Goal: Information Seeking & Learning: Learn about a topic

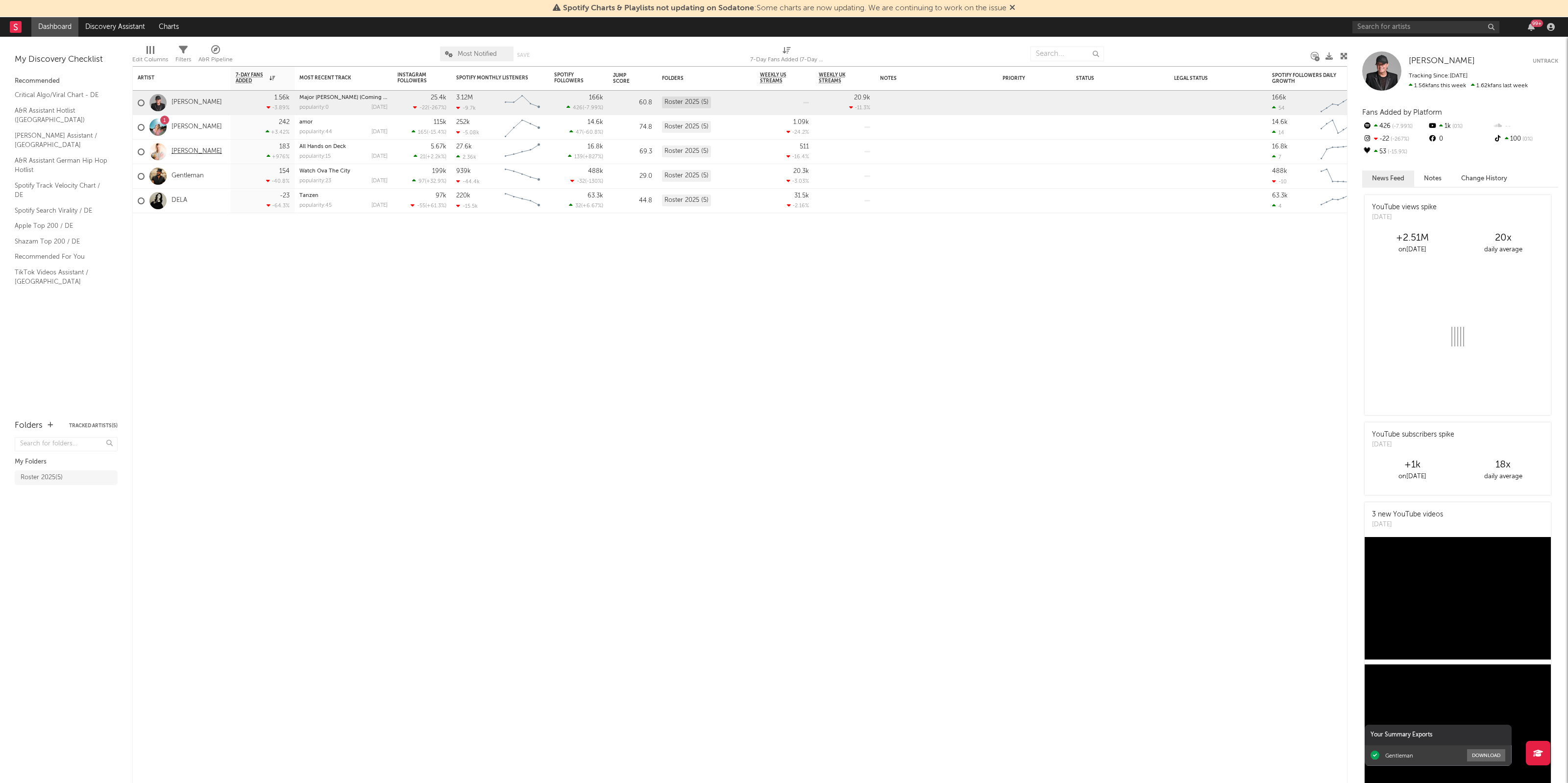
click at [188, 151] on link "[PERSON_NAME]" at bounding box center [196, 151] width 51 height 9
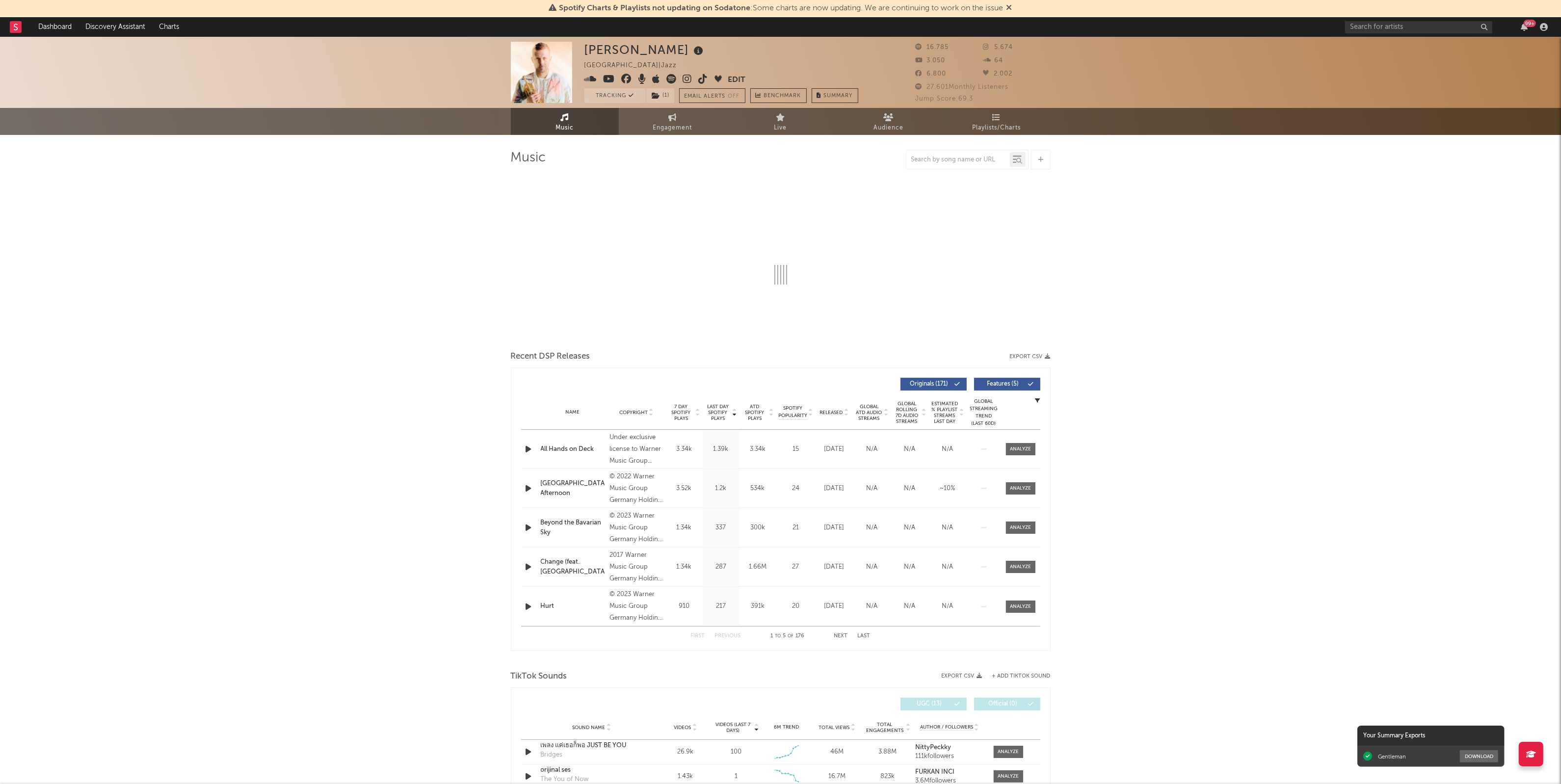
select select "6m"
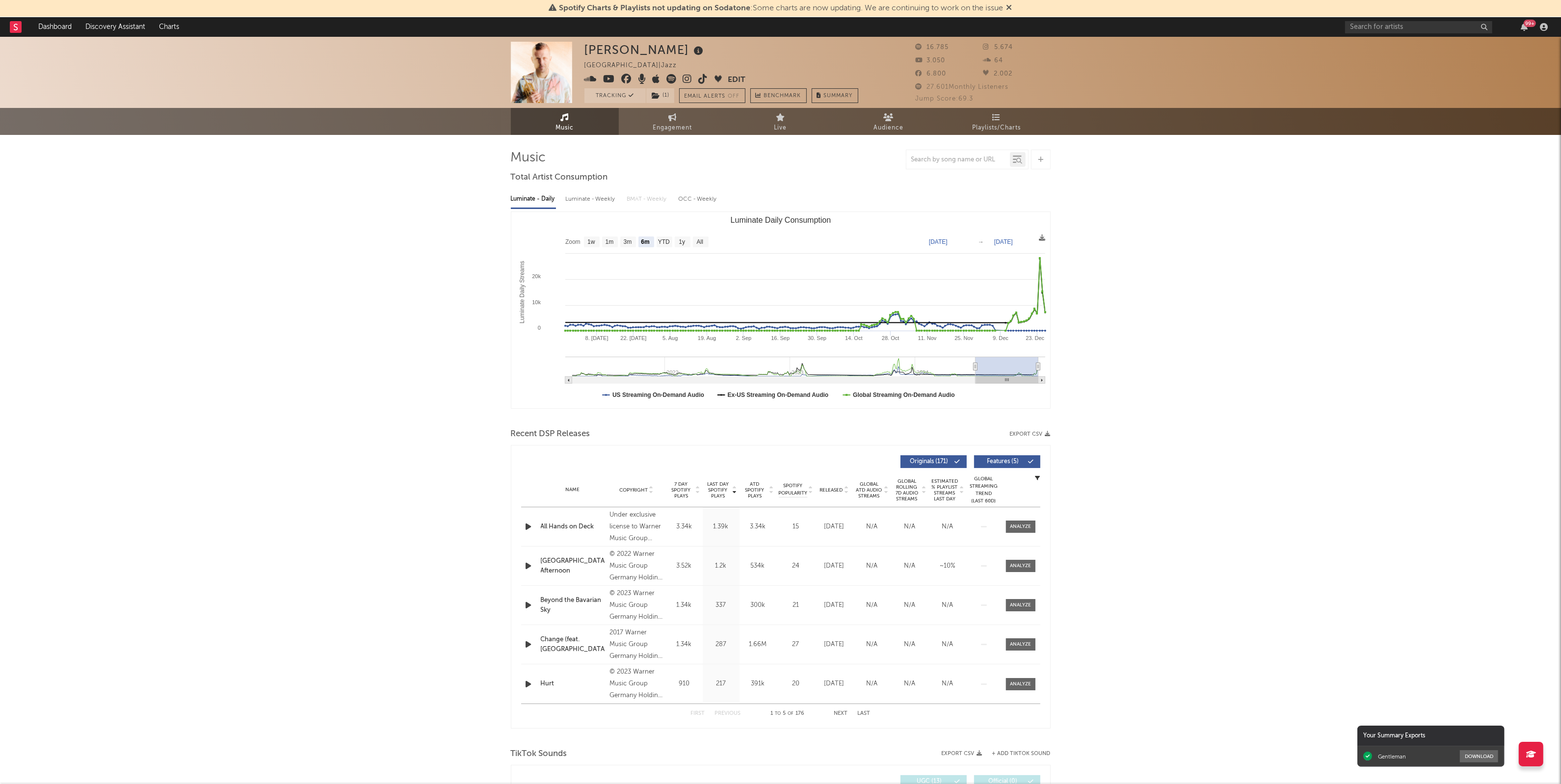
click at [158, 499] on div "[PERSON_NAME] [GEOGRAPHIC_DATA] | Jazz Edit Tracking ( 1 ) Email Alerts Off Ben…" at bounding box center [780, 777] width 1561 height 1482
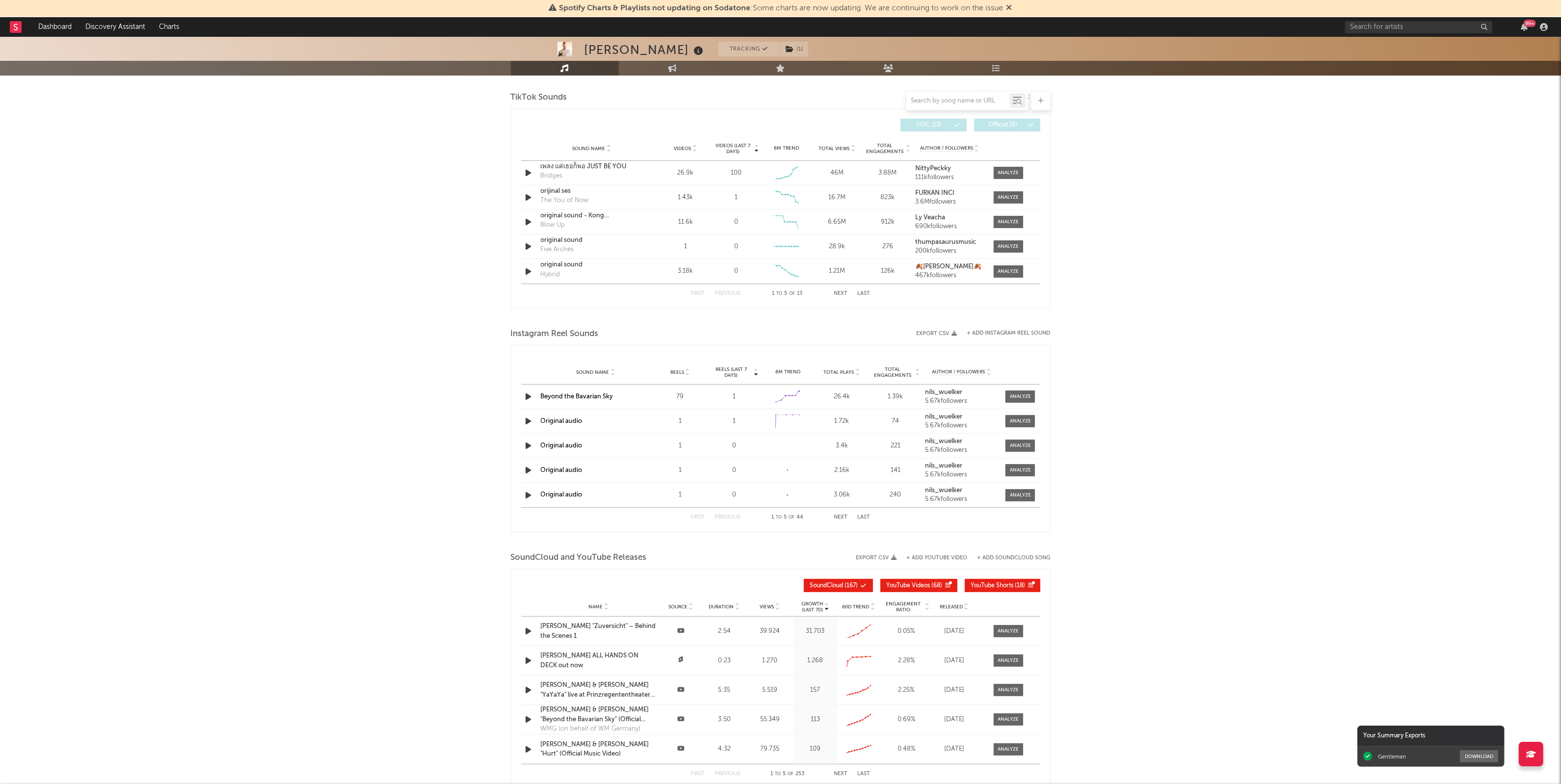
scroll to position [735, 0]
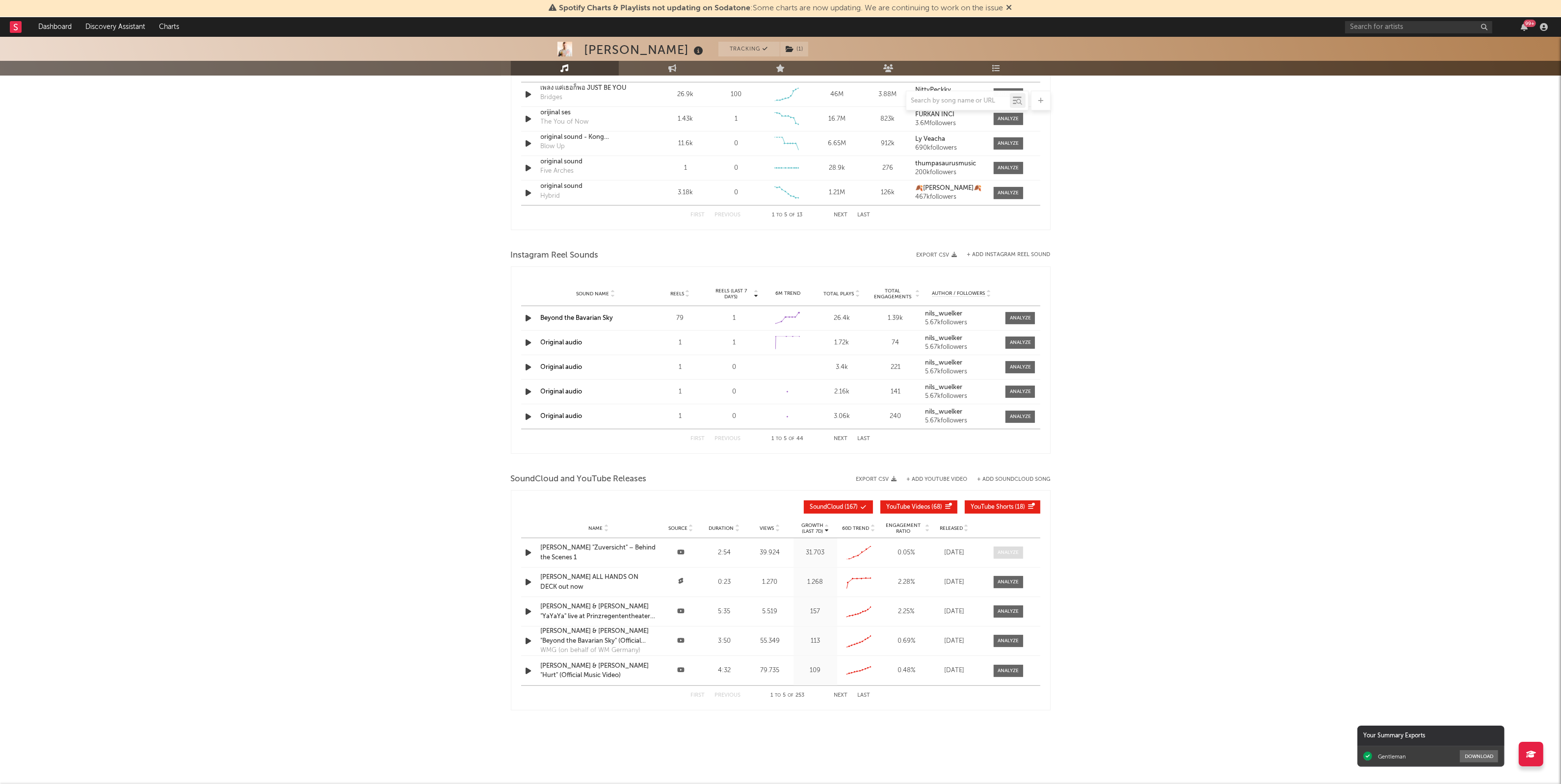
click at [1015, 553] on div at bounding box center [1008, 553] width 21 height 8
select select "1w"
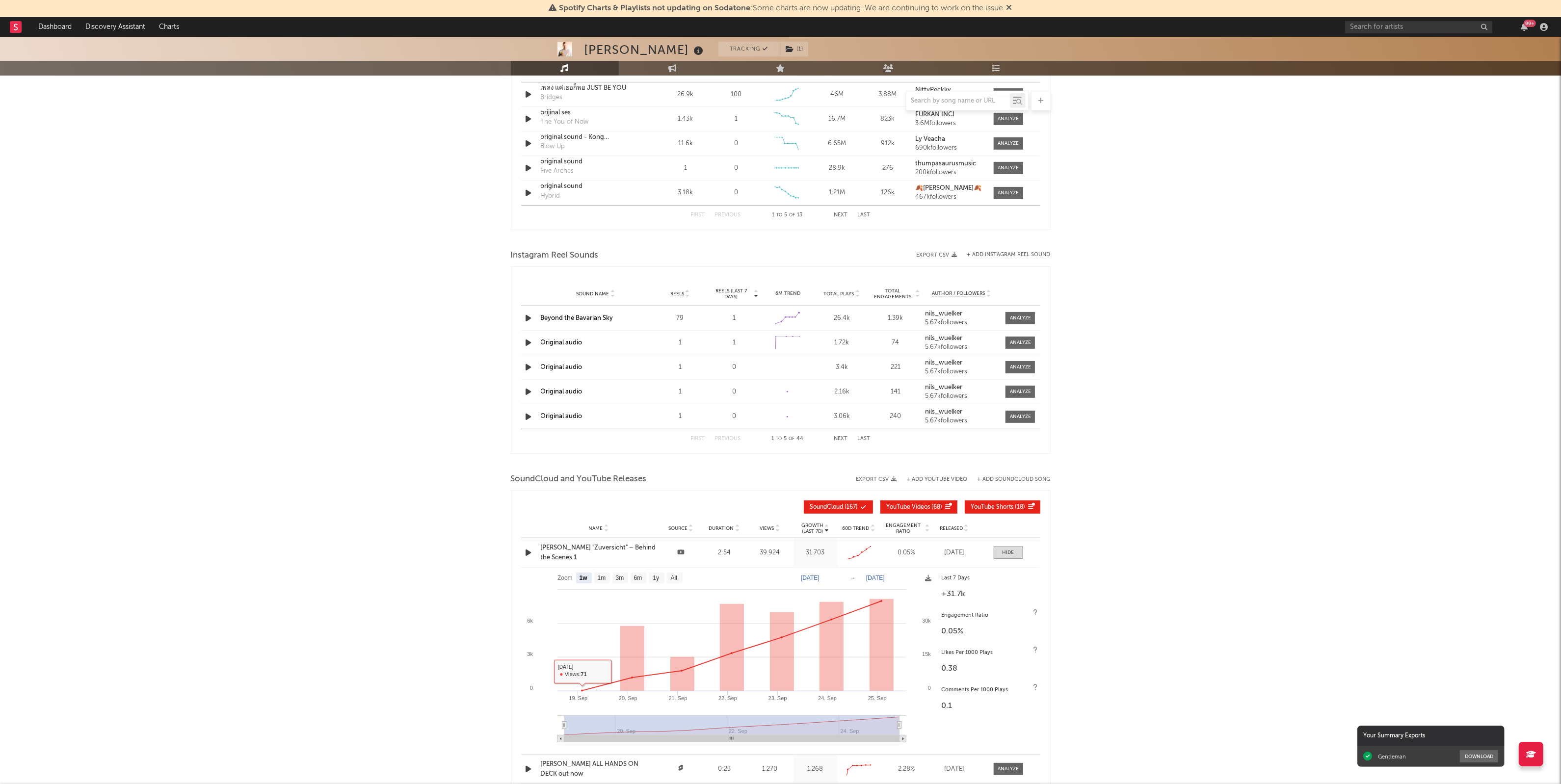
click at [402, 601] on div "[PERSON_NAME] Tracking ( 1 ) [GEOGRAPHIC_DATA] | Jazz Edit Tracking ( 1 ) Email…" at bounding box center [780, 136] width 1561 height 1669
click at [356, 457] on div "[PERSON_NAME] Tracking ( 1 ) [GEOGRAPHIC_DATA] | Jazz Edit Tracking ( 1 ) Email…" at bounding box center [780, 136] width 1561 height 1669
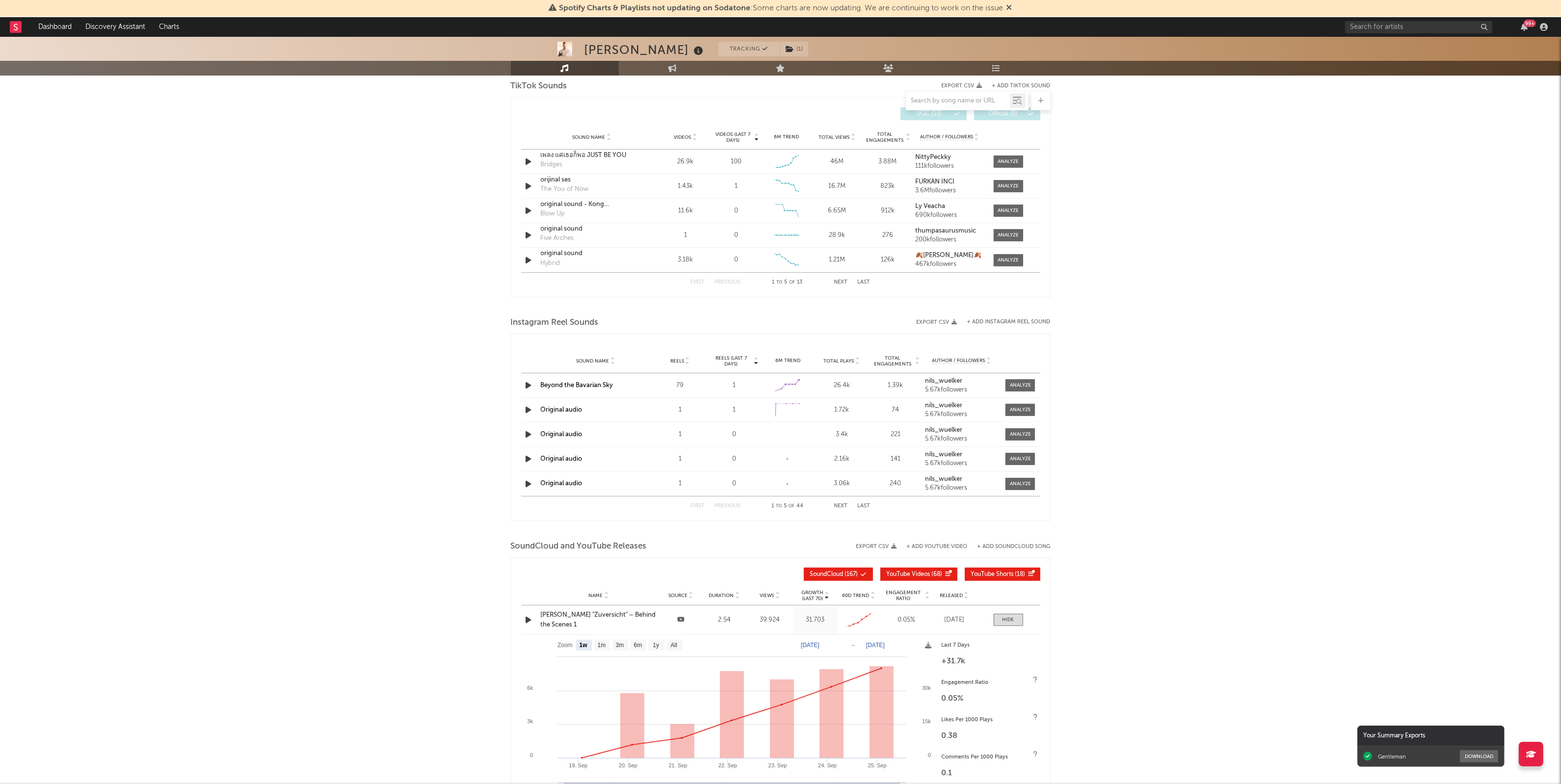
scroll to position [428, 0]
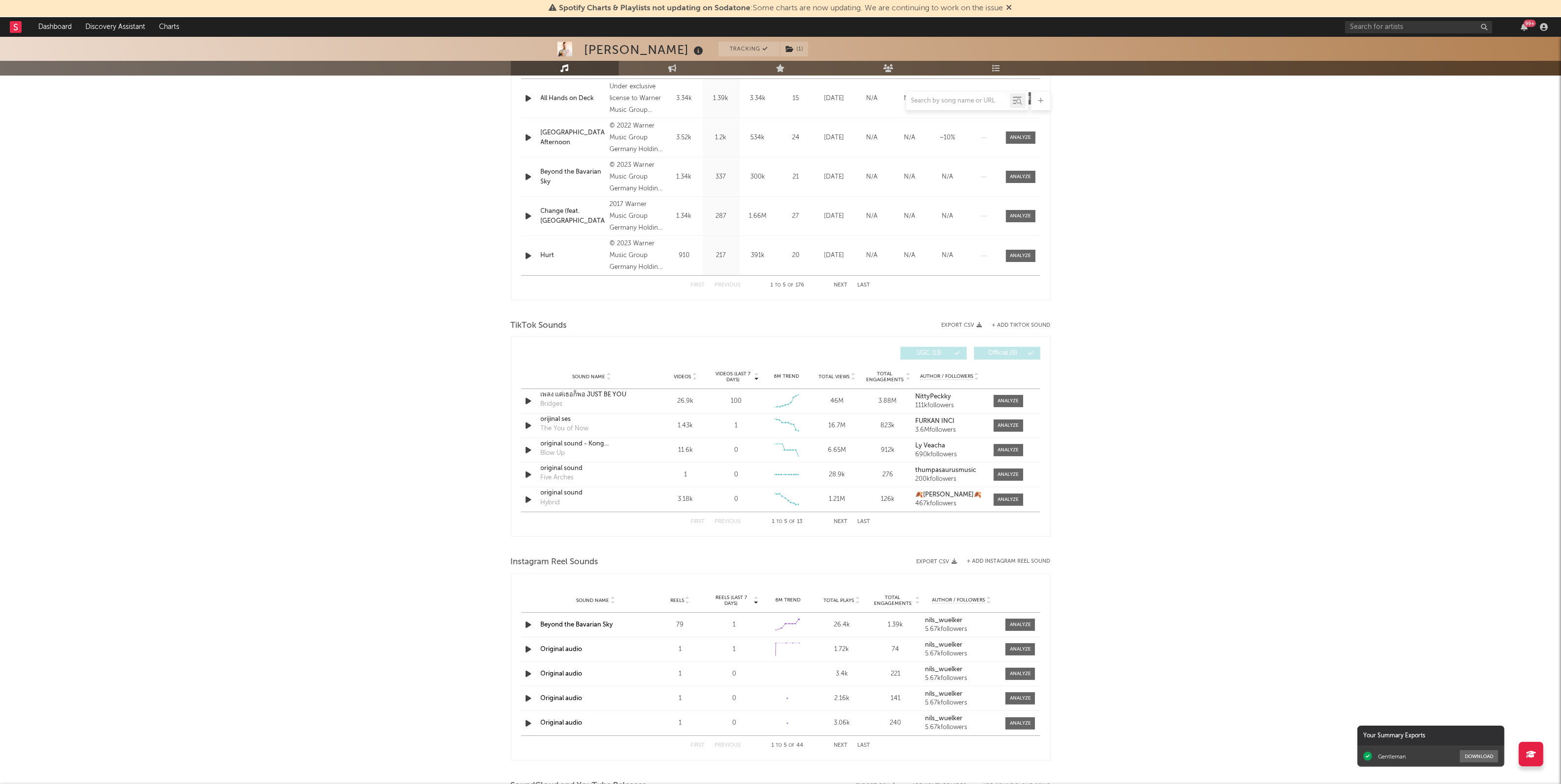
click at [1302, 338] on div "[PERSON_NAME] Tracking ( 1 ) [GEOGRAPHIC_DATA] | Jazz Edit Tracking ( 1 ) Email…" at bounding box center [780, 442] width 1561 height 1669
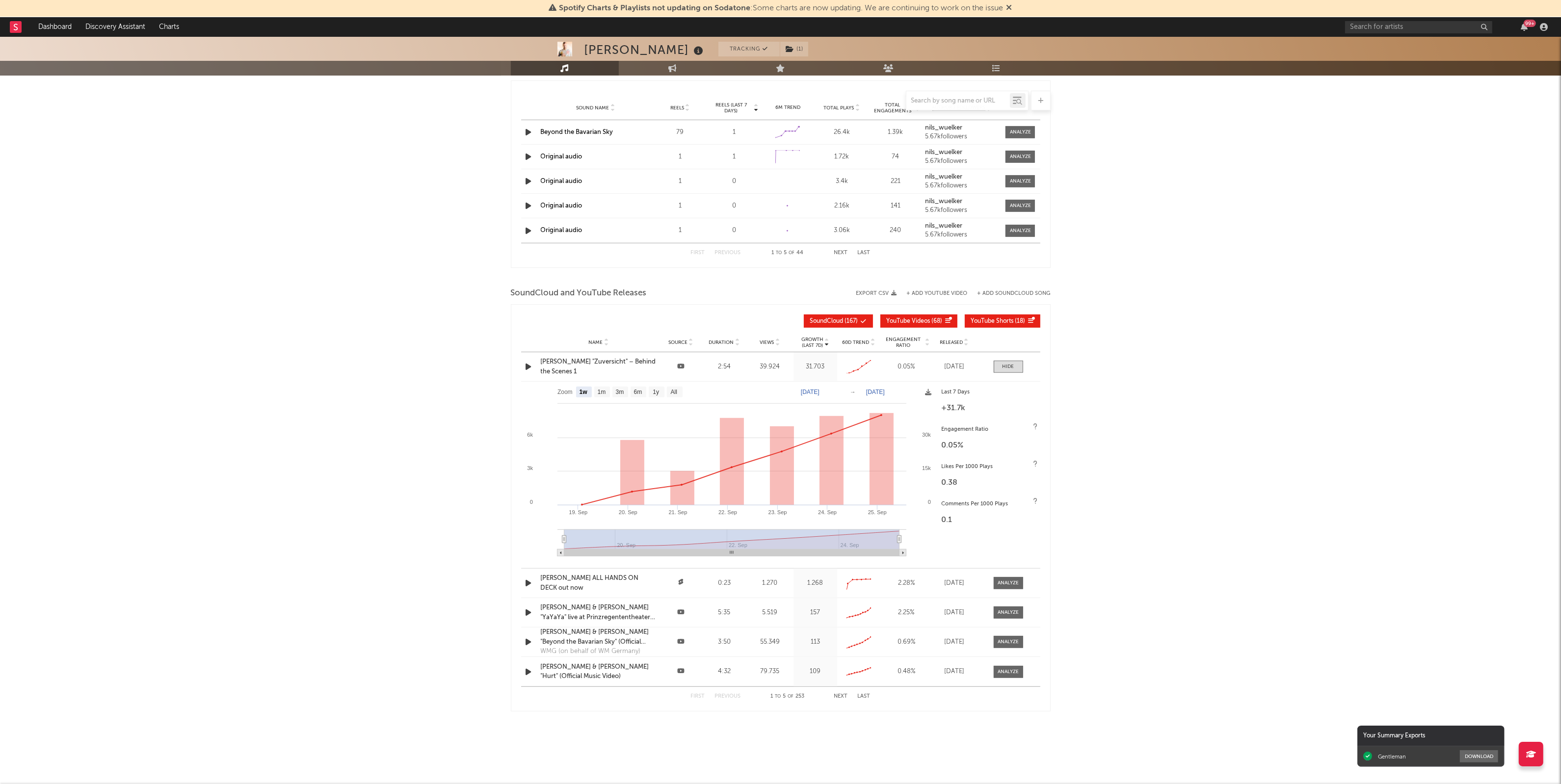
scroll to position [922, 0]
click at [1015, 585] on div at bounding box center [1008, 582] width 21 height 8
select select "1w"
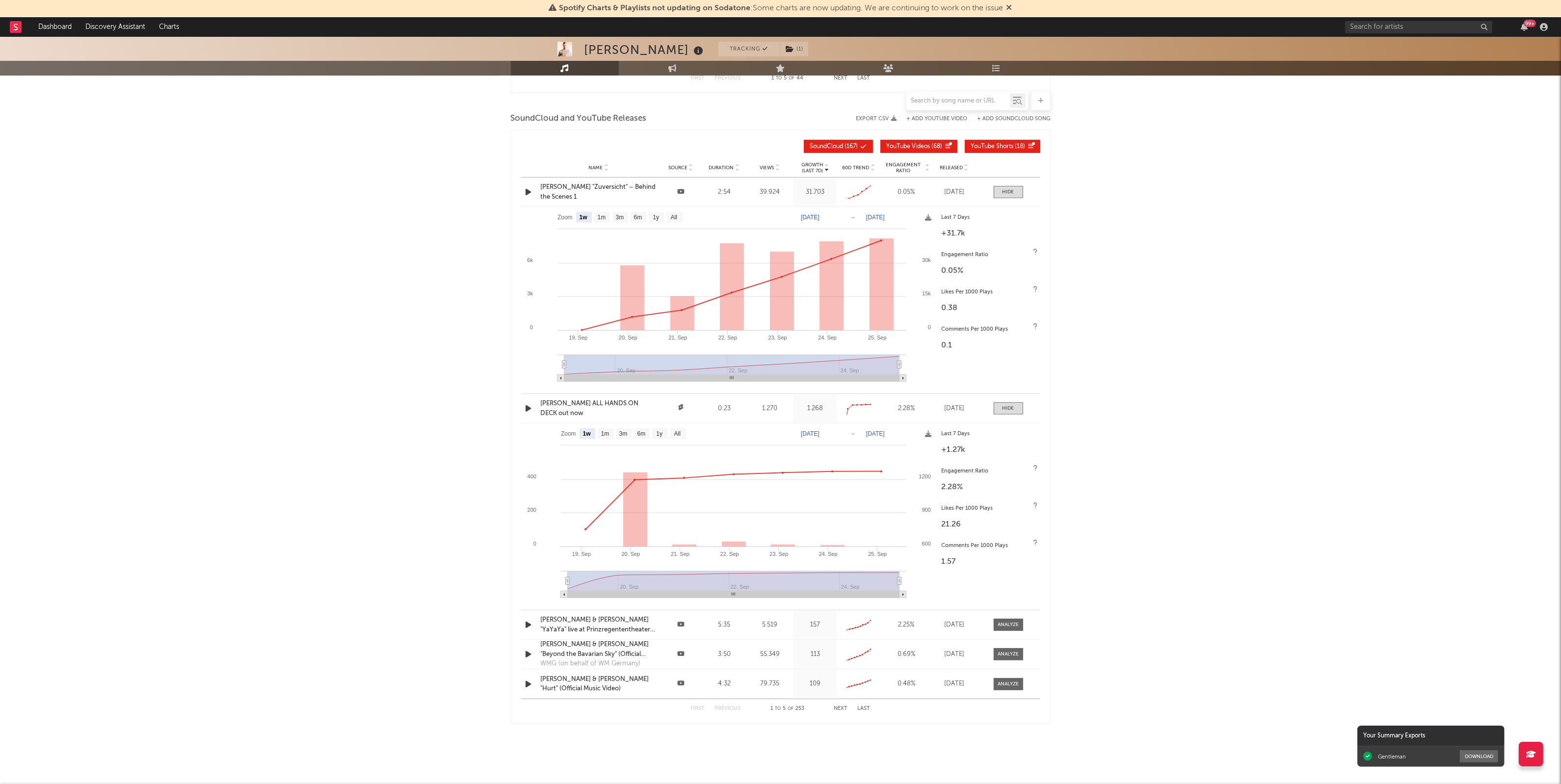
scroll to position [1106, 0]
